Goal: Information Seeking & Learning: Find specific fact

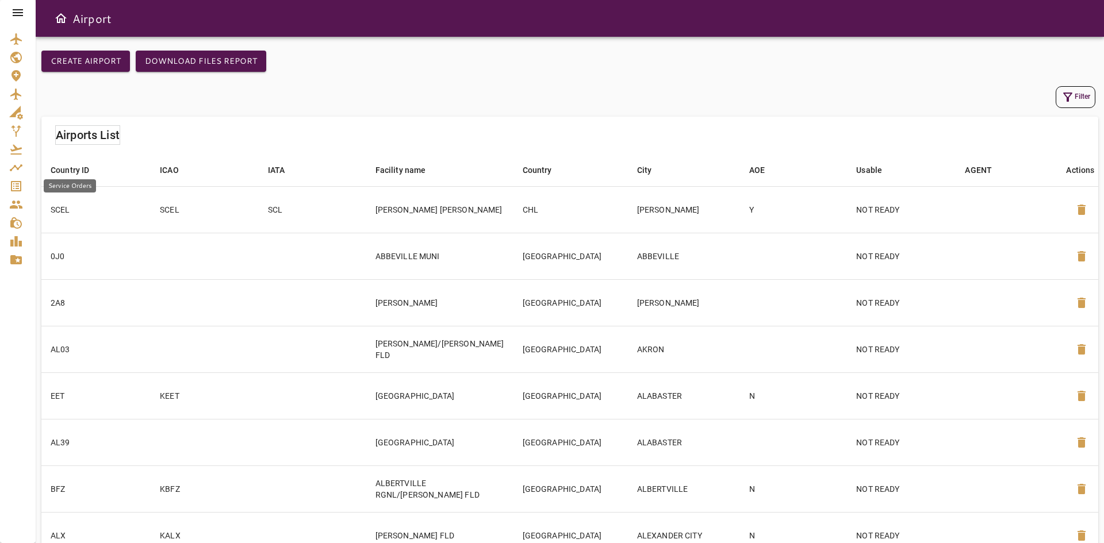
click at [20, 186] on icon "Service Orders" at bounding box center [16, 186] width 14 height 14
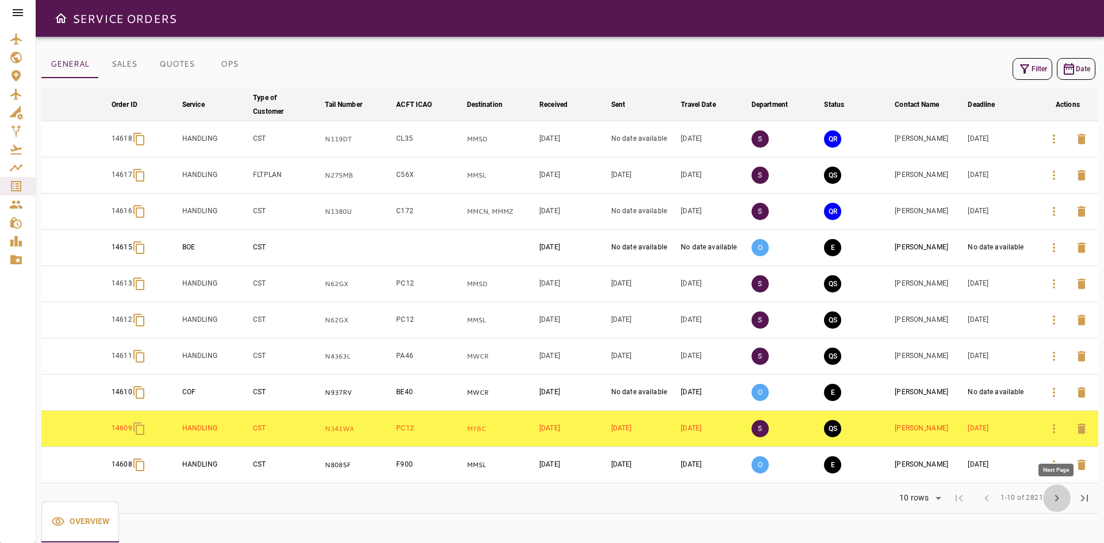
click at [1067, 501] on button "chevron_right" at bounding box center [1057, 499] width 28 height 28
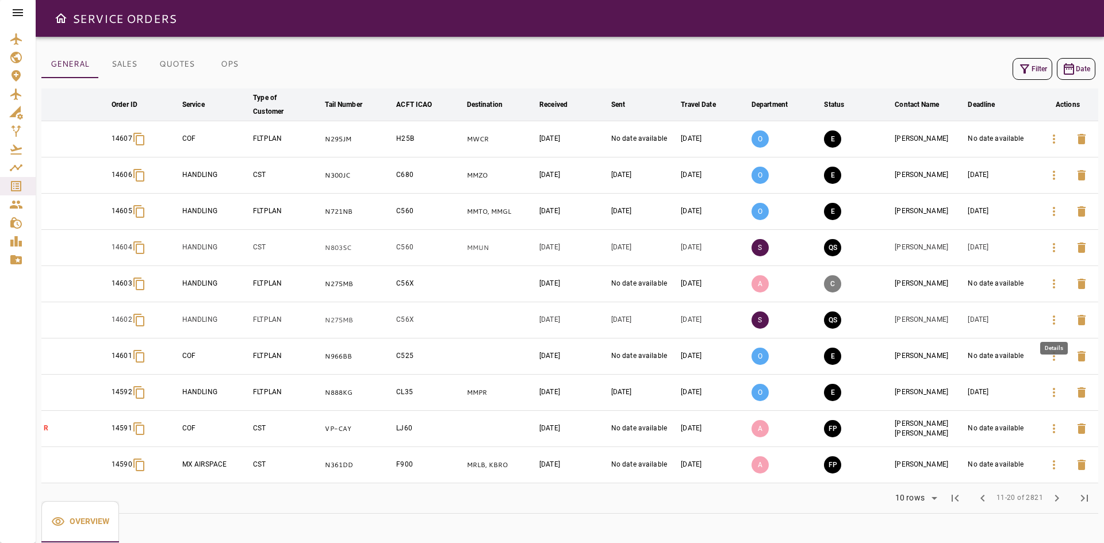
click at [1059, 321] on icon "button" at bounding box center [1054, 320] width 14 height 14
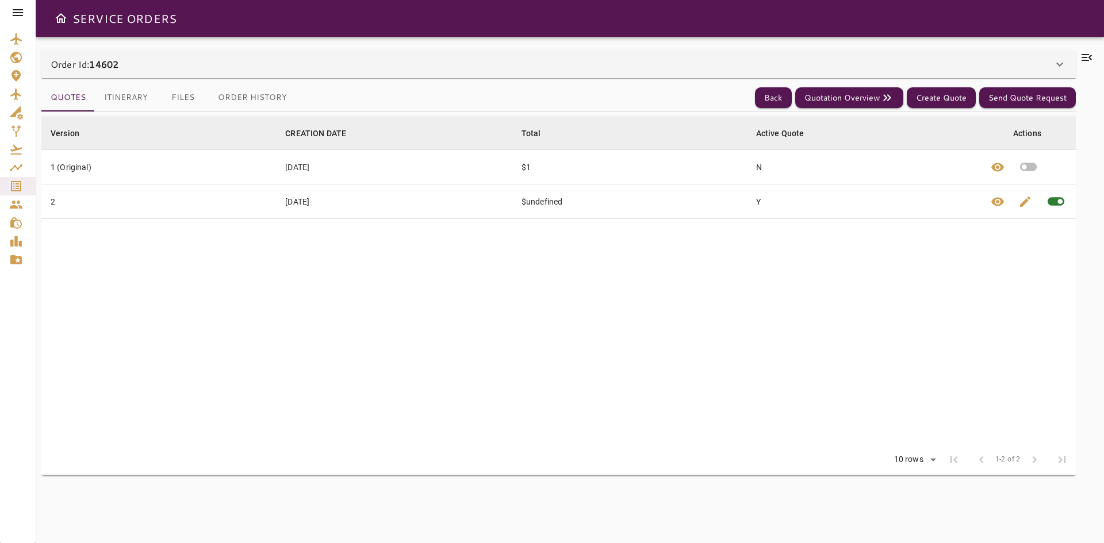
click at [402, 279] on table "Version arrow_downward CREATION DATE arrow_downward Total arrow_downward Active…" at bounding box center [558, 281] width 1035 height 328
click at [866, 91] on button "Quotation Overview" at bounding box center [849, 97] width 108 height 21
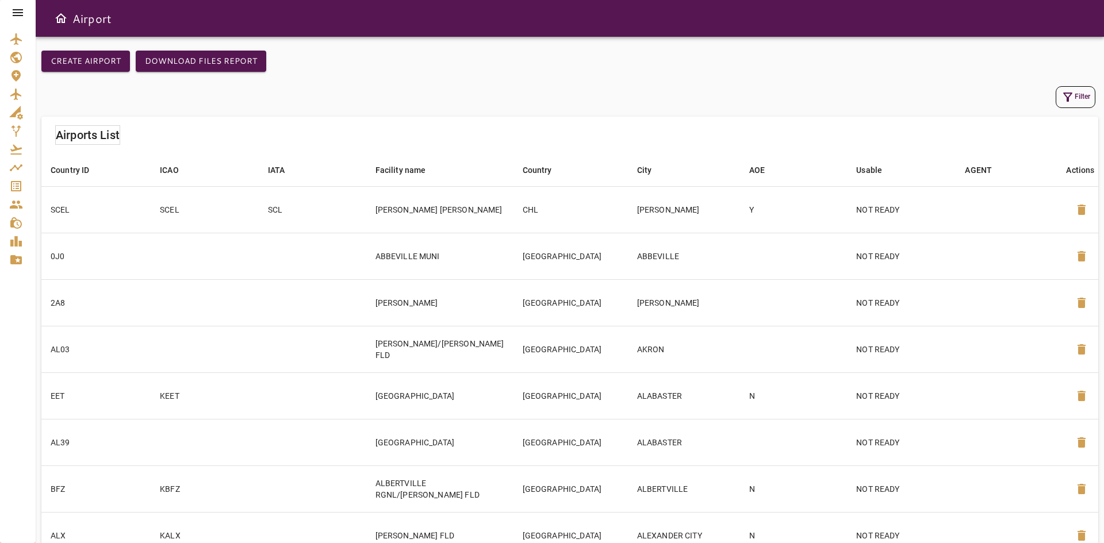
click at [22, 184] on div "Service Orders" at bounding box center [17, 186] width 17 height 14
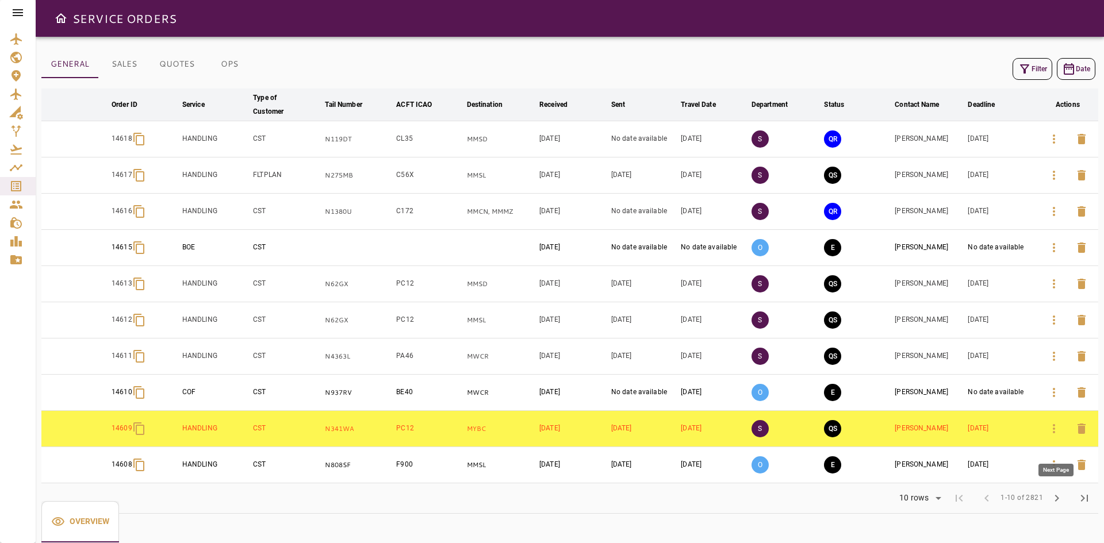
click at [1054, 494] on span "chevron_right" at bounding box center [1057, 499] width 14 height 14
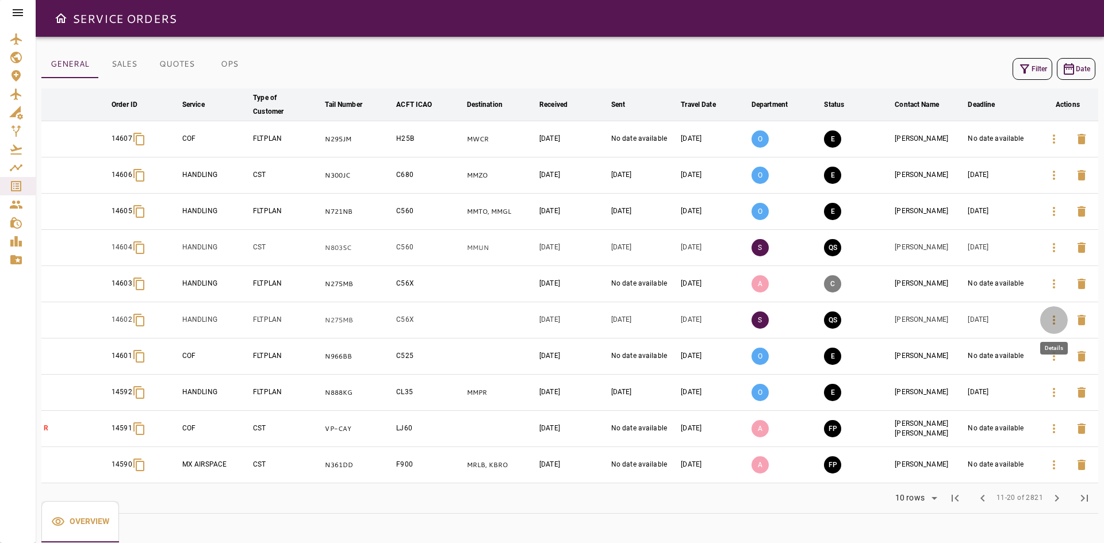
click at [1052, 322] on icon "button" at bounding box center [1054, 320] width 14 height 14
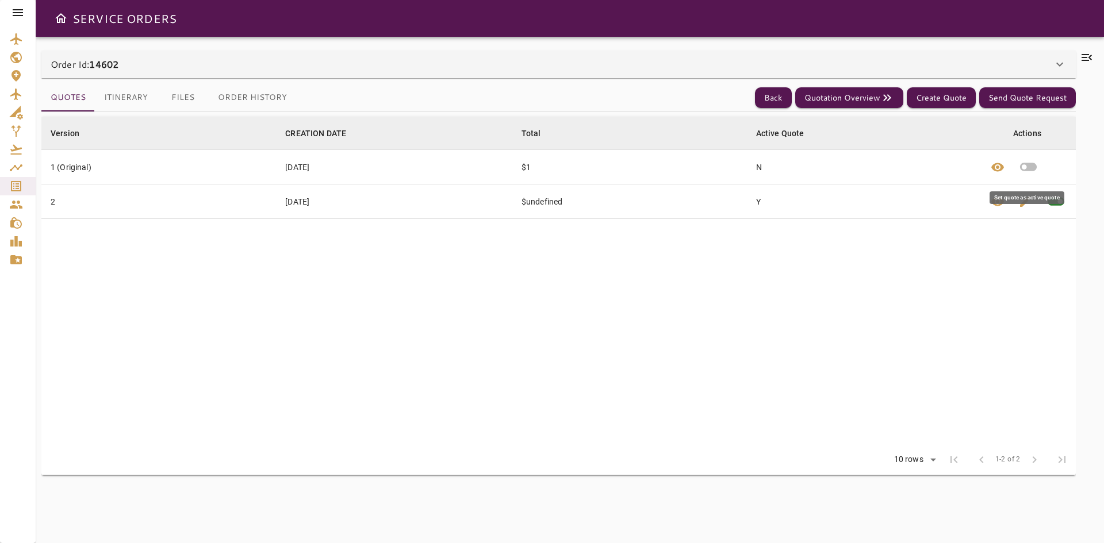
click at [1031, 170] on icon "button" at bounding box center [1028, 167] width 17 height 9
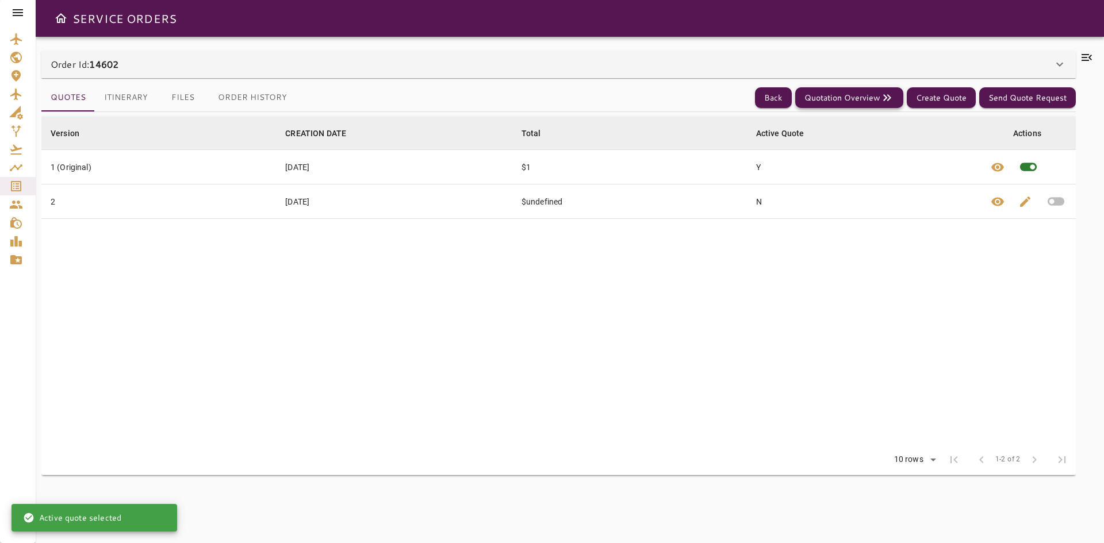
click at [863, 98] on button "Quotation Overview" at bounding box center [849, 97] width 108 height 21
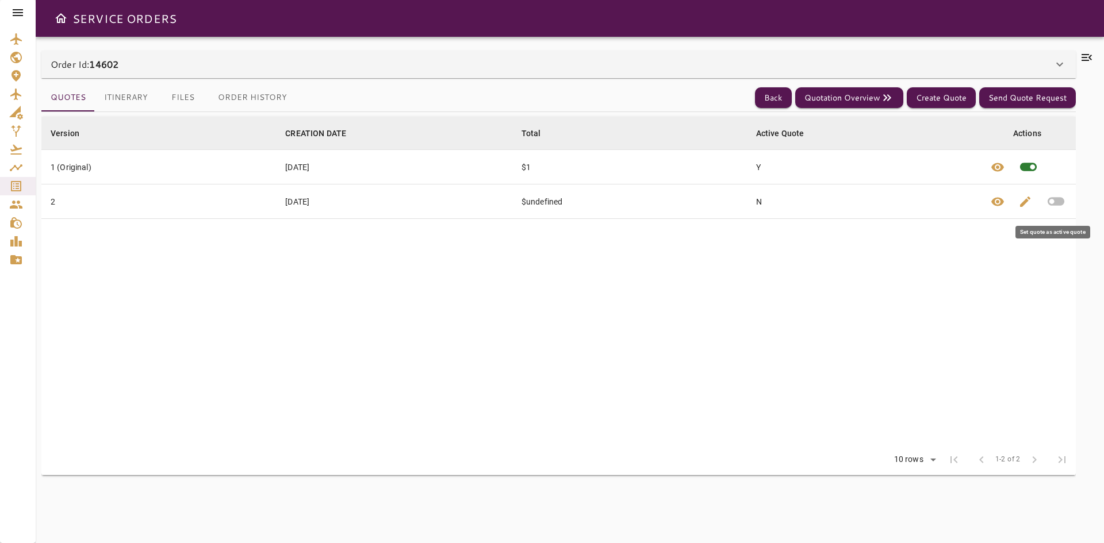
click at [1063, 197] on icon "button" at bounding box center [1056, 202] width 20 height 20
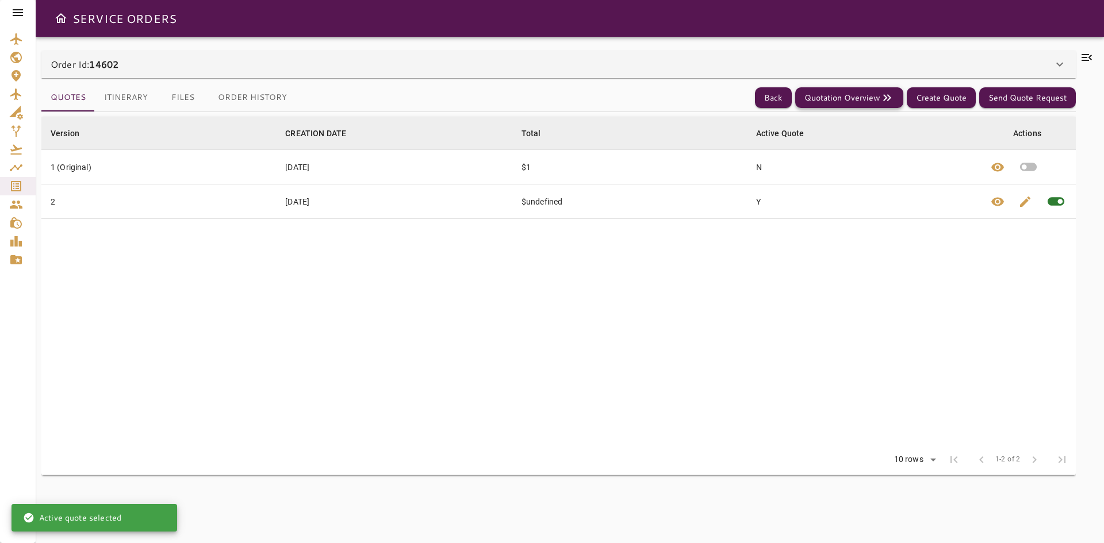
click at [855, 97] on button "Quotation Overview" at bounding box center [849, 97] width 108 height 21
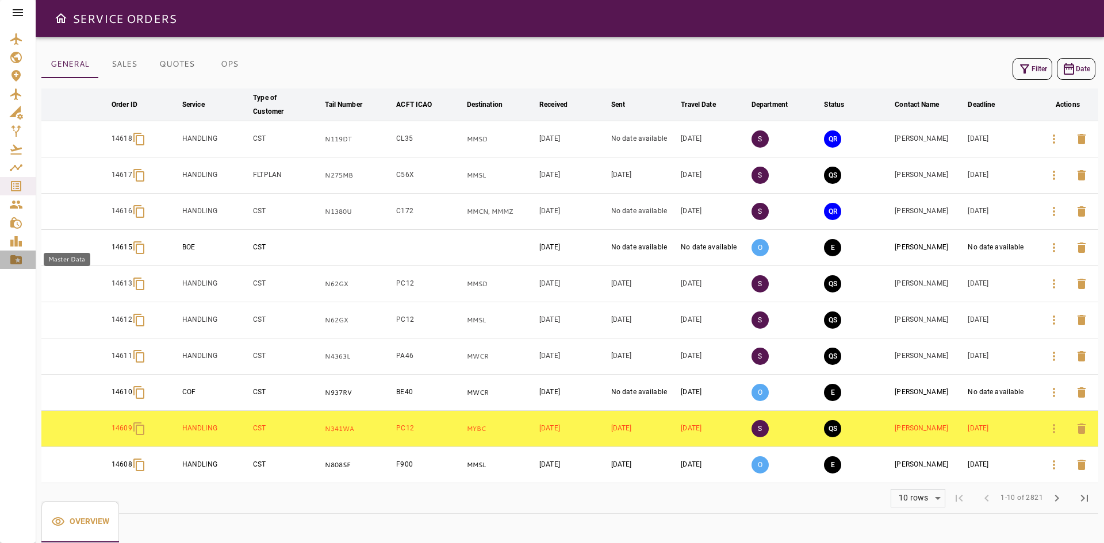
click at [18, 261] on icon "Master Data" at bounding box center [16, 260] width 14 height 14
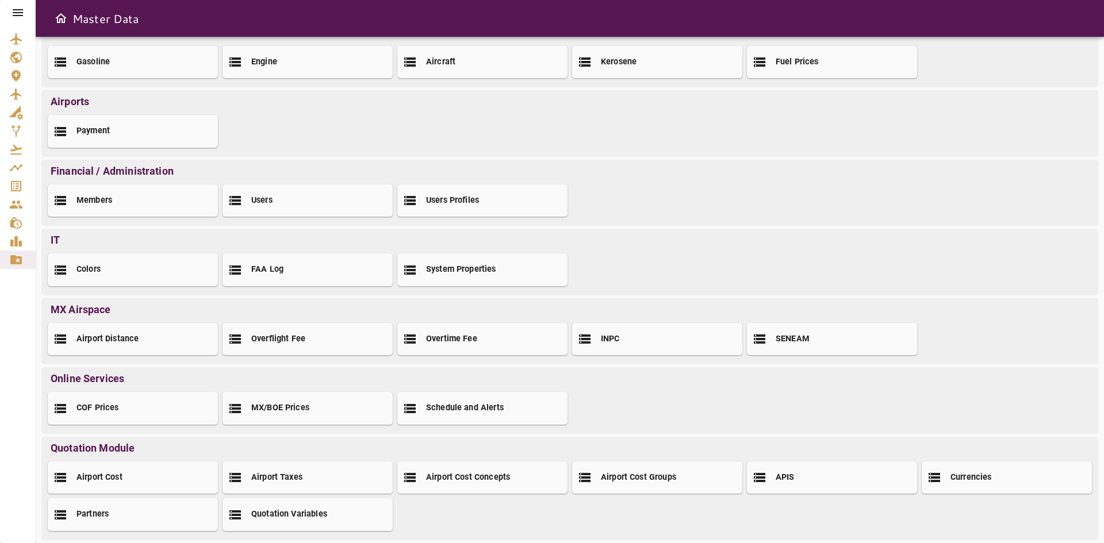
scroll to position [43, 0]
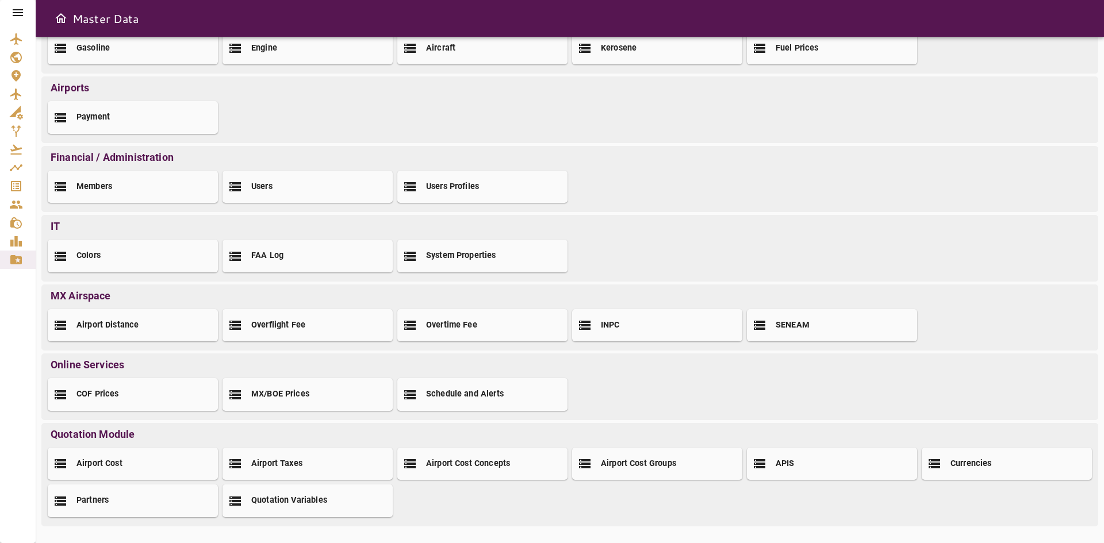
click at [147, 469] on div "Airport Cost" at bounding box center [133, 464] width 170 height 32
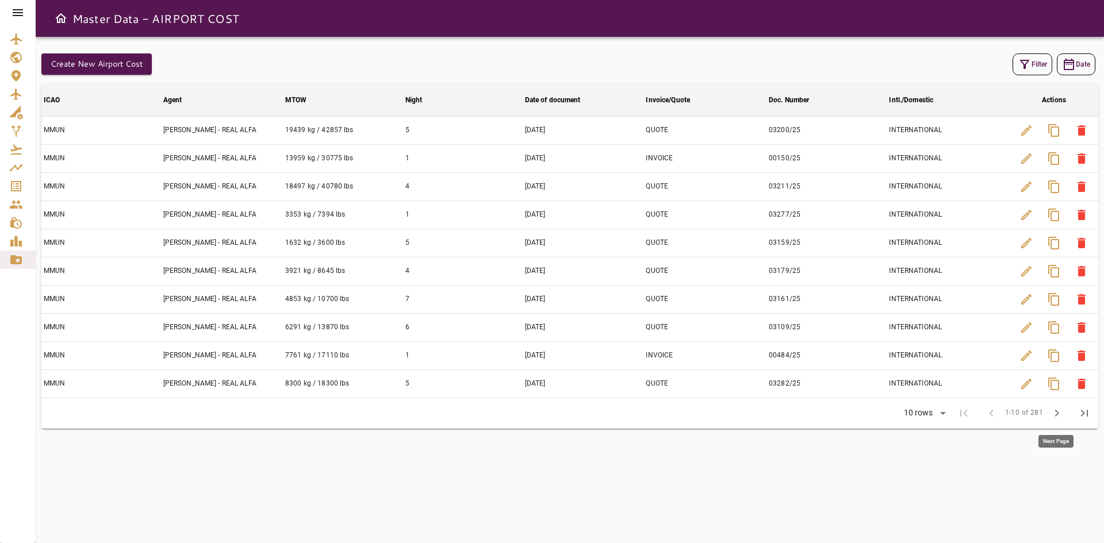
click at [1054, 411] on span "chevron_right" at bounding box center [1057, 414] width 14 height 14
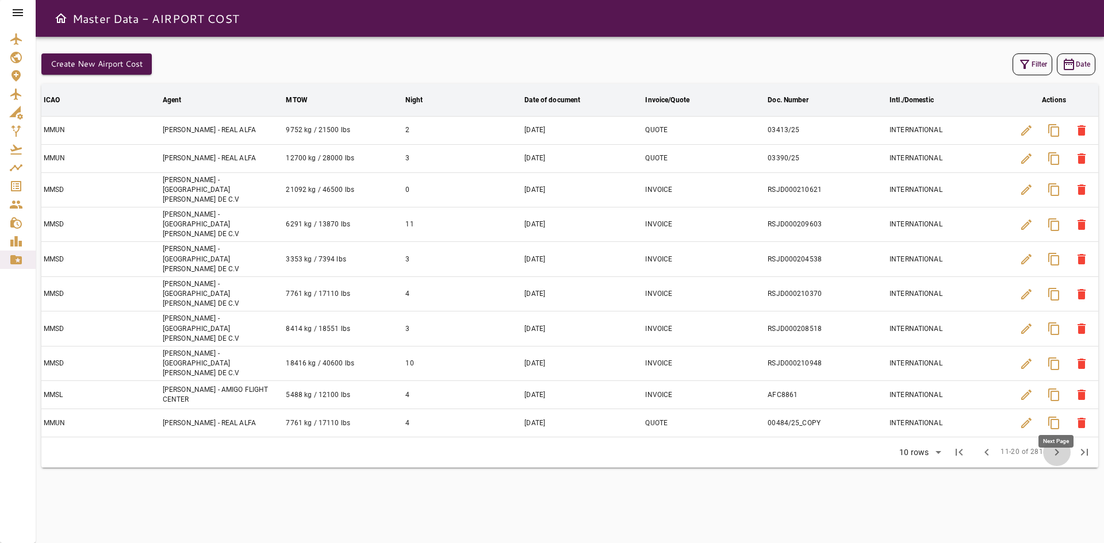
click at [1057, 446] on span "chevron_right" at bounding box center [1057, 453] width 14 height 14
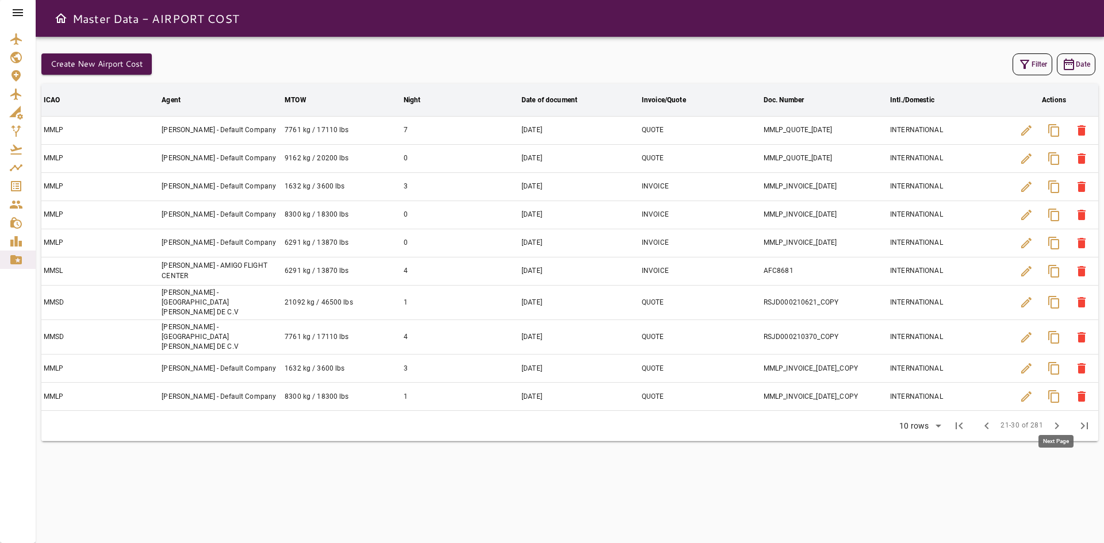
click at [1057, 419] on span "chevron_right" at bounding box center [1057, 426] width 14 height 14
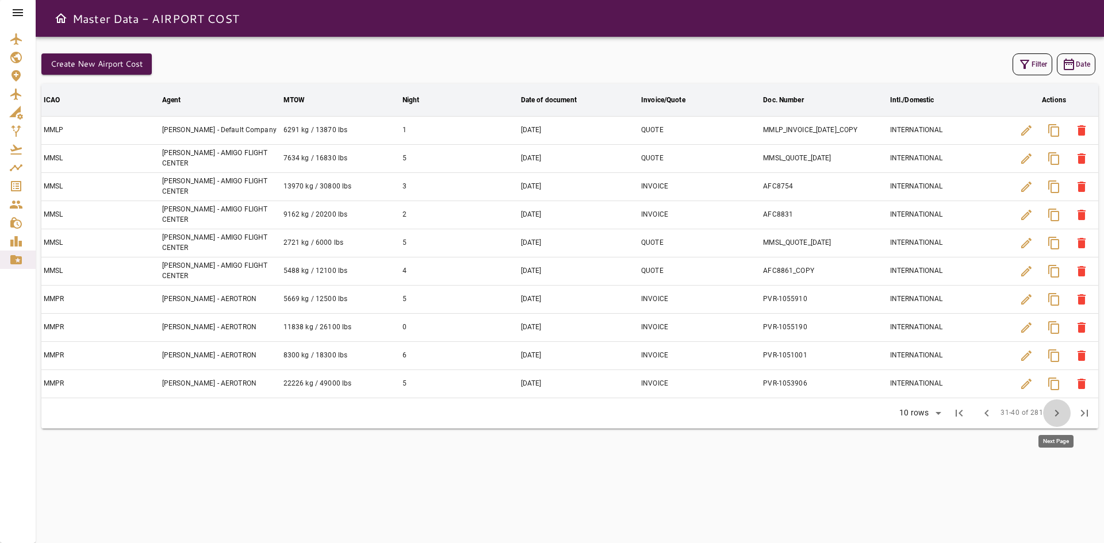
click at [1056, 409] on span "chevron_right" at bounding box center [1057, 414] width 14 height 14
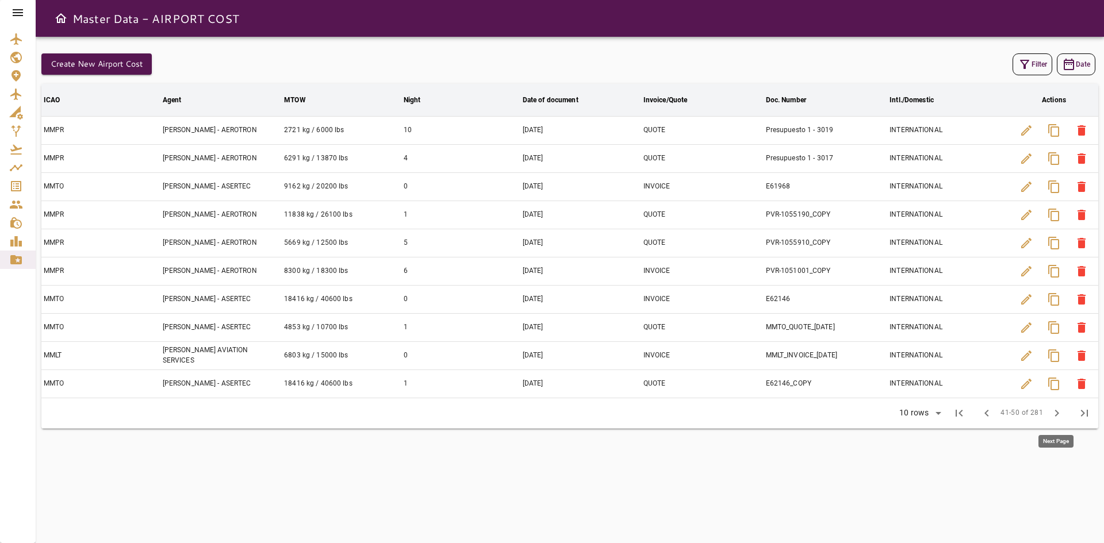
click at [1056, 409] on span "chevron_right" at bounding box center [1057, 414] width 14 height 14
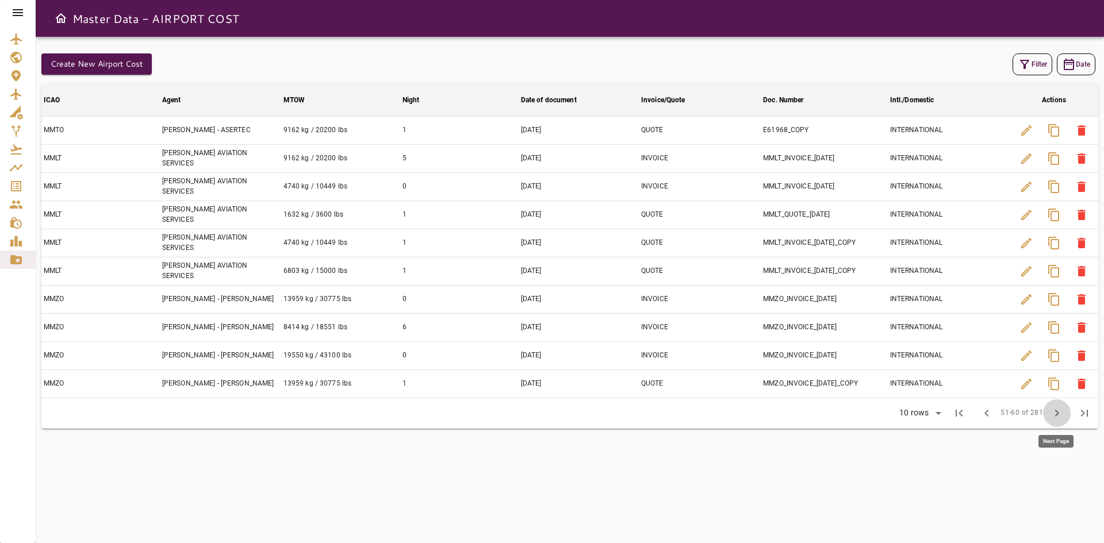
click at [1055, 409] on span "chevron_right" at bounding box center [1057, 414] width 14 height 14
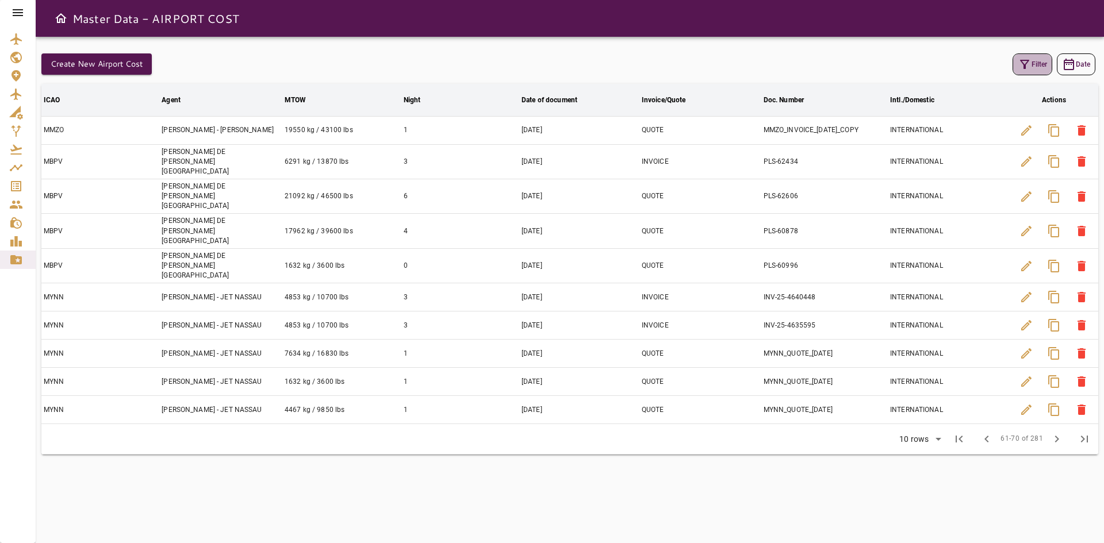
click at [1026, 72] on button "Filter" at bounding box center [1033, 64] width 40 height 22
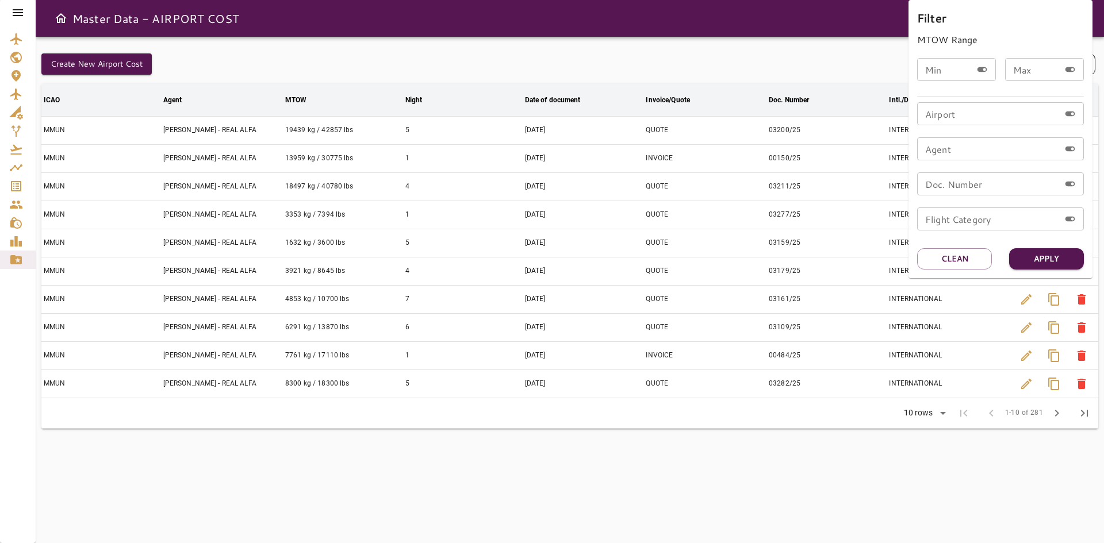
click at [982, 119] on input "Airport" at bounding box center [988, 113] width 143 height 23
type input "****"
click at [1069, 256] on button "Apply" at bounding box center [1046, 258] width 75 height 21
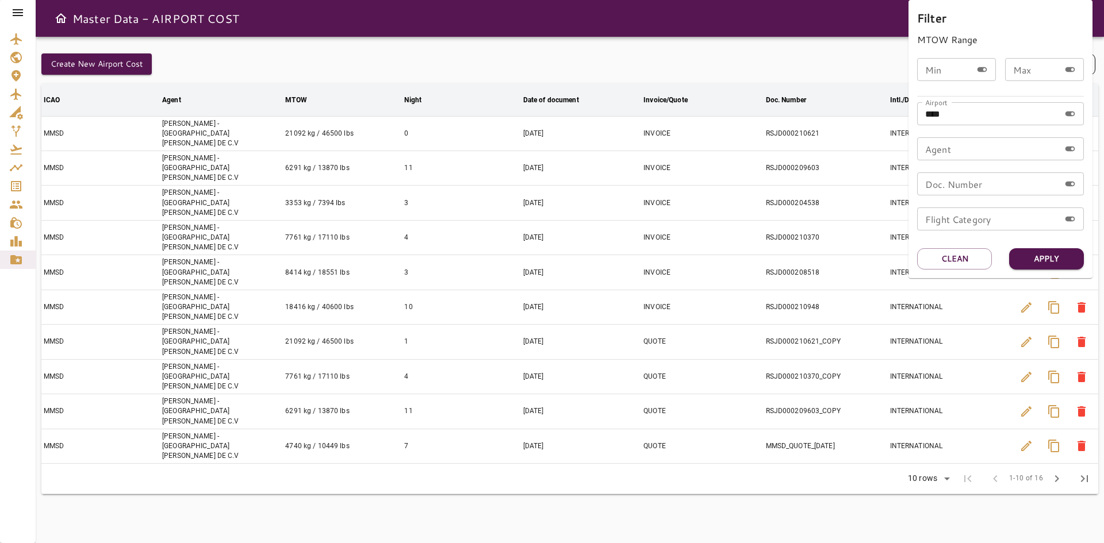
click at [613, 458] on div at bounding box center [552, 271] width 1104 height 543
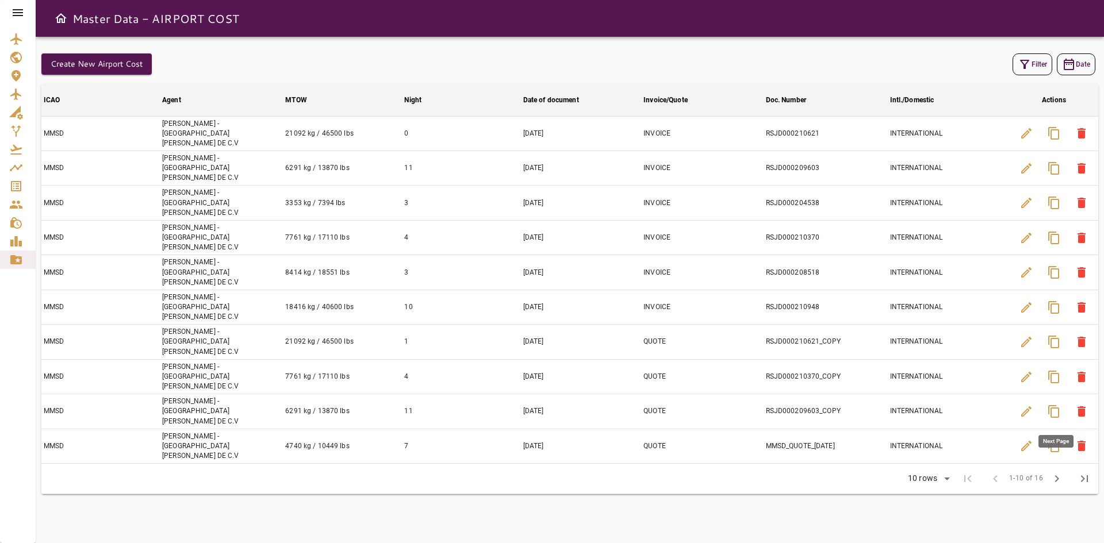
click at [1061, 472] on span "chevron_right" at bounding box center [1057, 479] width 14 height 14
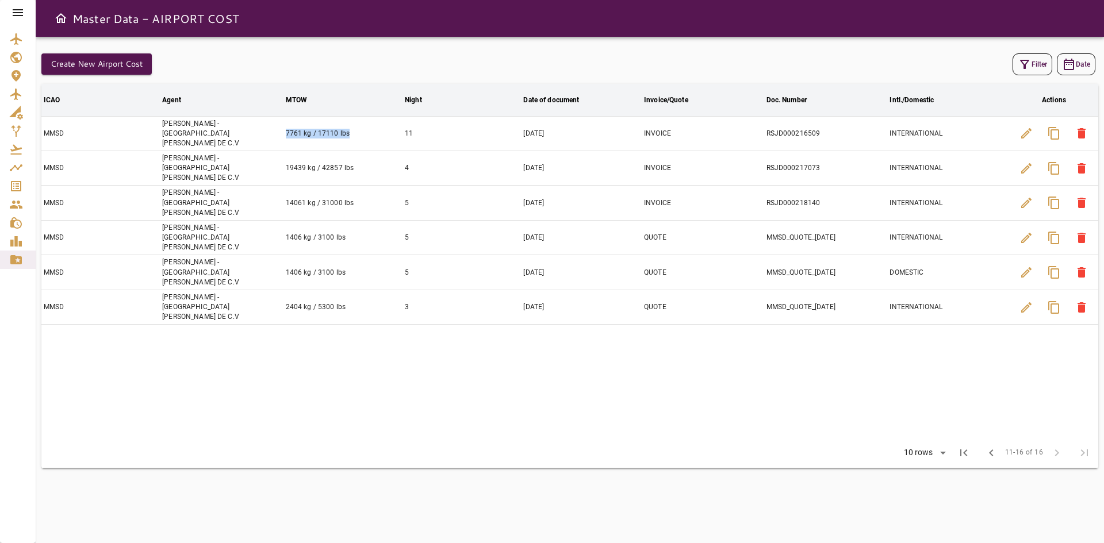
drag, startPoint x: 284, startPoint y: 130, endPoint x: 350, endPoint y: 133, distance: 66.2
click at [350, 133] on td "7761 kg / 17110 lbs" at bounding box center [343, 133] width 119 height 35
drag, startPoint x: 285, startPoint y: 155, endPoint x: 352, endPoint y: 153, distance: 66.7
click at [352, 153] on td "19439 kg / 42857 lbs" at bounding box center [343, 168] width 119 height 35
click at [989, 446] on span "chevron_left" at bounding box center [992, 453] width 14 height 14
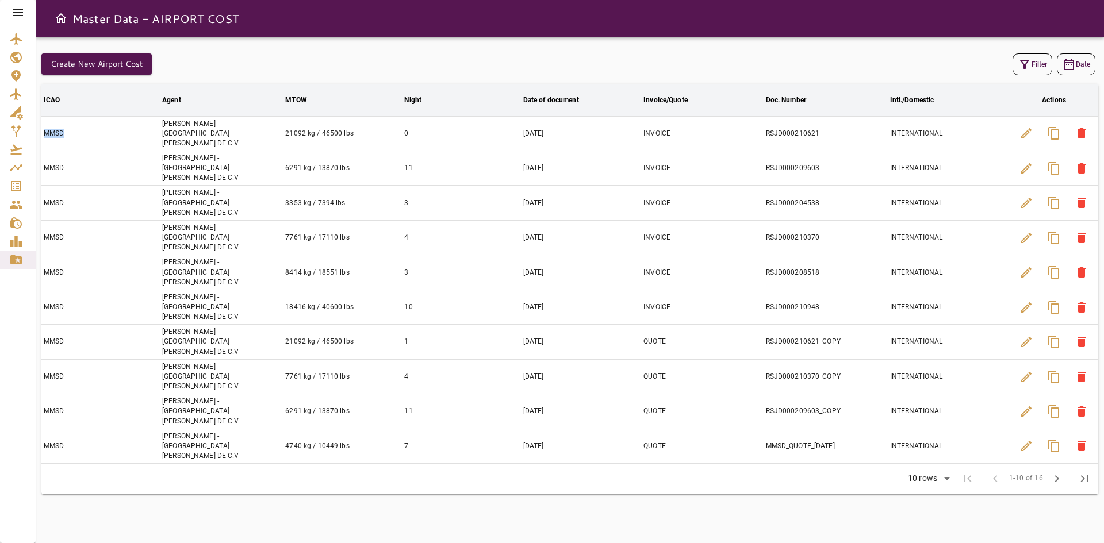
drag, startPoint x: 67, startPoint y: 132, endPoint x: 45, endPoint y: 131, distance: 21.9
click at [45, 131] on td "MMSD" at bounding box center [100, 133] width 118 height 35
drag, startPoint x: 282, startPoint y: 128, endPoint x: 353, endPoint y: 136, distance: 71.2
click at [353, 136] on td "21092 kg / 46500 lbs" at bounding box center [342, 133] width 119 height 35
